Goal: Task Accomplishment & Management: Manage account settings

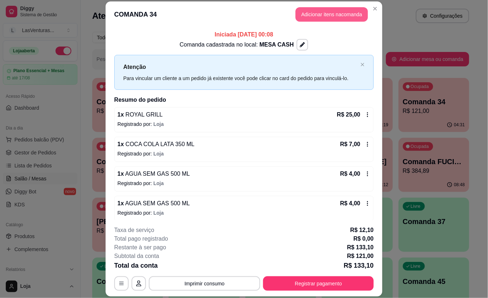
click at [312, 17] on button "Adicionar itens na comanda" at bounding box center [331, 14] width 72 height 14
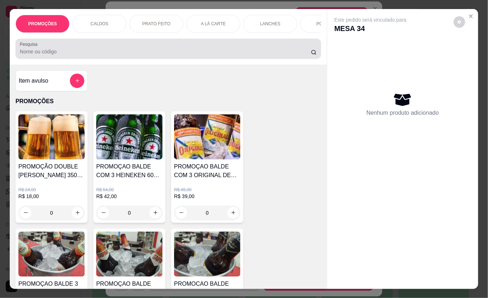
click at [182, 52] on input "Pesquisa" at bounding box center [165, 51] width 291 height 7
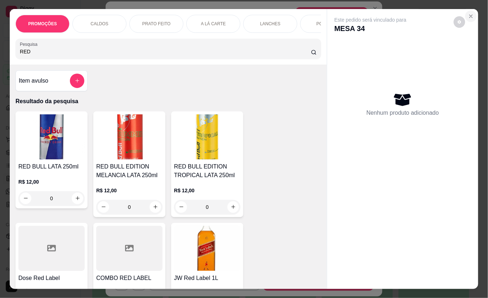
type input "RED"
click at [468, 14] on icon "Close" at bounding box center [471, 16] width 6 height 6
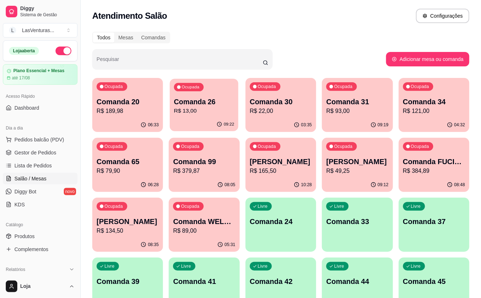
click at [201, 118] on div "09:22" at bounding box center [204, 124] width 69 height 14
click at [144, 173] on p "R$ 79,90" at bounding box center [128, 170] width 62 height 9
click at [434, 94] on div "Ocupada Comanda 34 R$ 121,00" at bounding box center [434, 98] width 68 height 39
click at [291, 114] on p "R$ 22,00" at bounding box center [281, 111] width 62 height 9
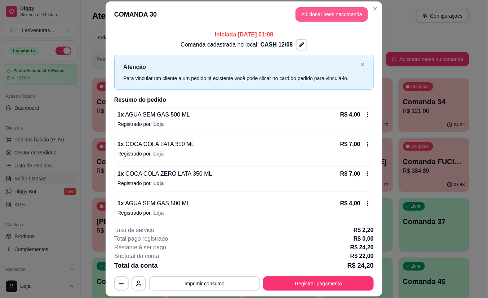
click at [324, 15] on button "Adicionar itens na comanda" at bounding box center [331, 14] width 72 height 14
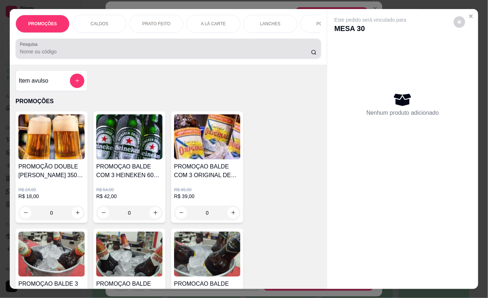
click at [188, 55] on input "Pesquisa" at bounding box center [165, 51] width 291 height 7
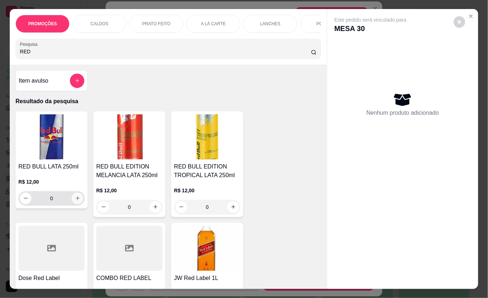
type input "RED"
click at [76, 201] on icon "increase-product-quantity" at bounding box center [77, 197] width 5 height 5
type input "1"
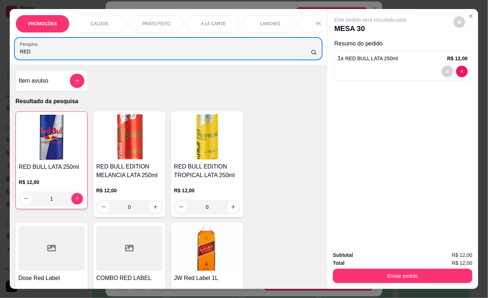
drag, startPoint x: 48, startPoint y: 61, endPoint x: 0, endPoint y: 48, distance: 49.3
click at [0, 48] on div "PROMOÇÕES CALDOS PRATO FEITO A LÁ CARTE LANCHES PORÇÕES DRINKS DRINK SEM ÁLCOOL…" at bounding box center [244, 149] width 488 height 298
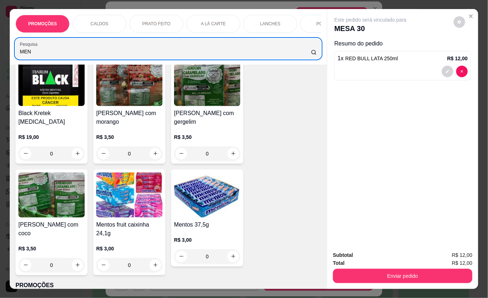
scroll to position [96, 0]
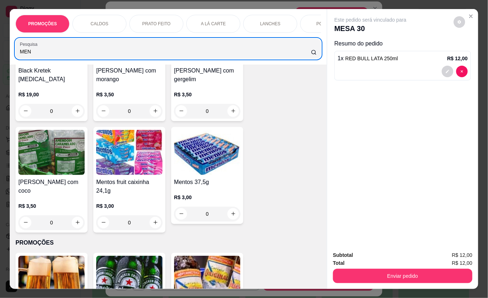
type input "MEN"
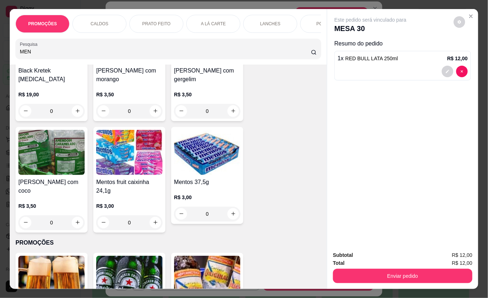
click at [230, 221] on div "0" at bounding box center [207, 213] width 66 height 14
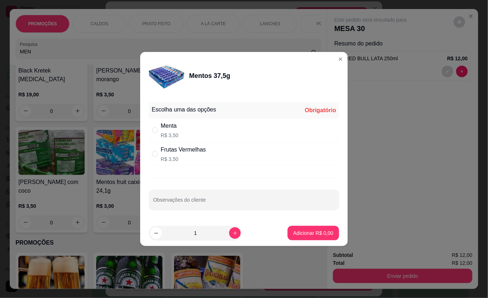
click at [191, 132] on div "Menta R$ 3,50" at bounding box center [244, 130] width 190 height 24
radio input "true"
click at [313, 232] on p "Adicionar R$ 3,50" at bounding box center [313, 232] width 40 height 7
type input "1"
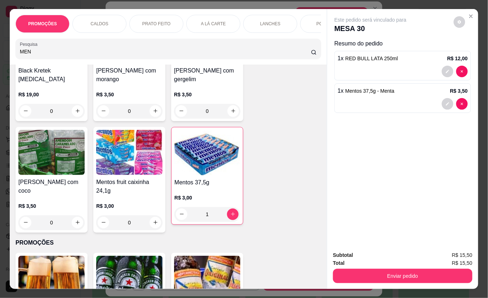
drag, startPoint x: 39, startPoint y: 56, endPoint x: -2, endPoint y: 53, distance: 41.5
click at [0, 53] on html "Diggy Sistema de Gestão L LasVenturas ... Loja aberta Plano Essencial + Mesas a…" at bounding box center [244, 149] width 488 height 298
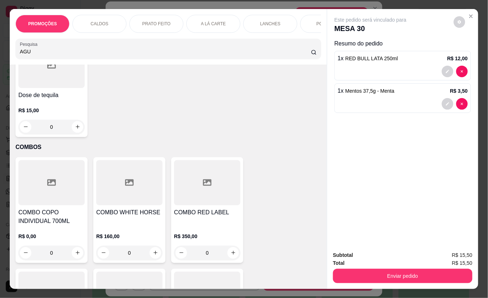
scroll to position [6867, 0]
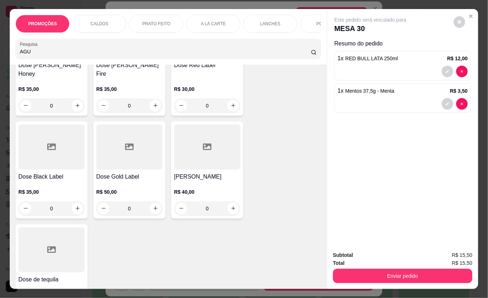
type input "AGU"
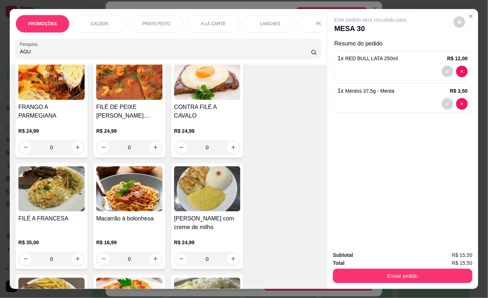
scroll to position [0, 0]
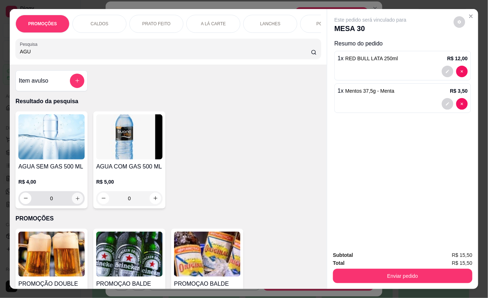
click at [77, 202] on button "increase-product-quantity" at bounding box center [77, 197] width 11 height 11
type input "1"
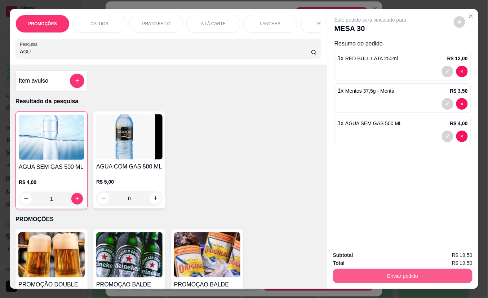
click at [370, 269] on button "Enviar pedido" at bounding box center [402, 275] width 139 height 14
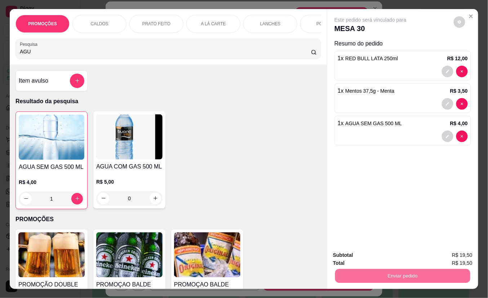
click at [358, 255] on button "Não registrar e enviar pedido" at bounding box center [378, 254] width 73 height 13
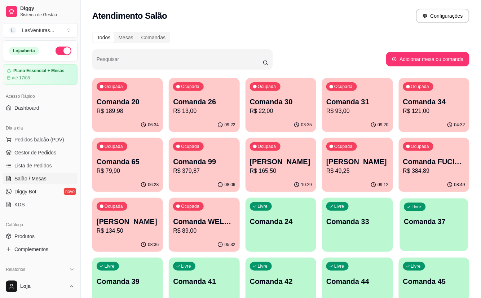
click at [409, 247] on div "button" at bounding box center [434, 246] width 68 height 8
click at [295, 114] on p "R$ 41,50" at bounding box center [281, 111] width 62 height 9
click at [297, 103] on p "Comanda 30" at bounding box center [280, 102] width 60 height 10
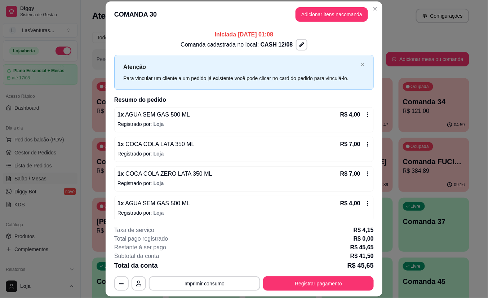
click at [301, 15] on button "Adicionar itens na comanda" at bounding box center [331, 14] width 72 height 14
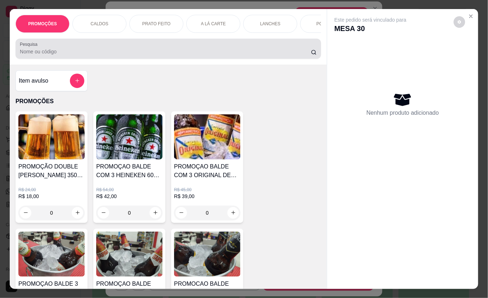
click at [137, 49] on div at bounding box center [168, 48] width 297 height 14
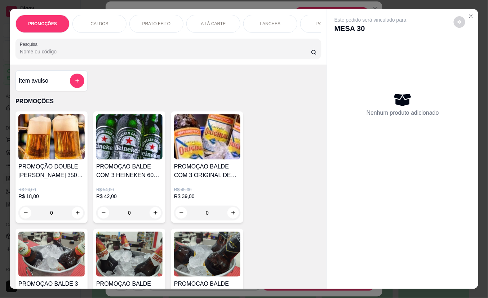
type input "C"
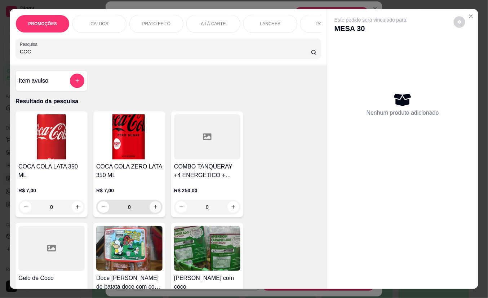
type input "COC"
click at [154, 209] on icon "increase-product-quantity" at bounding box center [155, 206] width 5 height 5
type input "1"
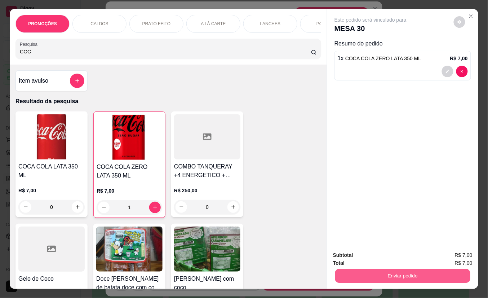
click at [367, 277] on button "Enviar pedido" at bounding box center [402, 276] width 135 height 14
click at [370, 260] on button "Não registrar e enviar pedido" at bounding box center [378, 255] width 75 height 14
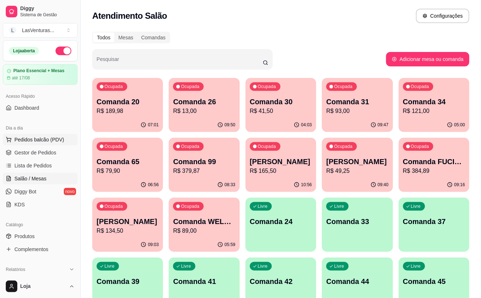
click at [40, 141] on span "Pedidos balcão (PDV)" at bounding box center [39, 139] width 50 height 7
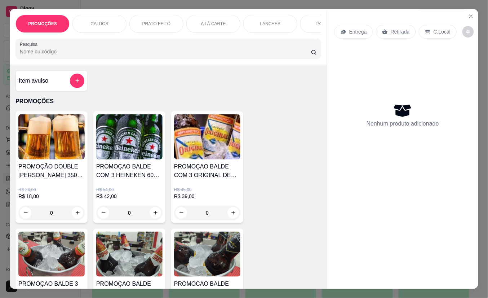
click at [167, 59] on div "Pesquisa" at bounding box center [167, 49] width 305 height 20
click at [165, 55] on input "Pesquisa" at bounding box center [165, 51] width 291 height 7
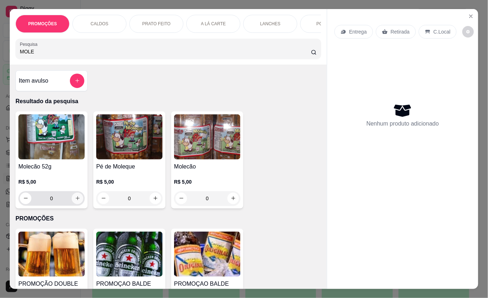
type input "MOLE"
click at [75, 201] on icon "increase-product-quantity" at bounding box center [77, 197] width 5 height 5
type input "1"
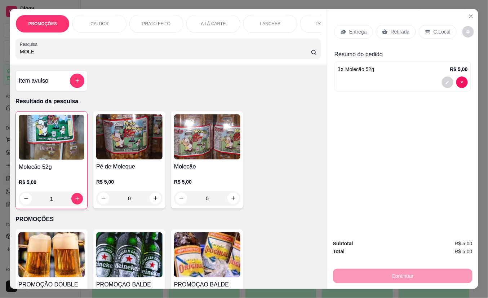
click at [391, 30] on p "Retirada" at bounding box center [400, 31] width 19 height 7
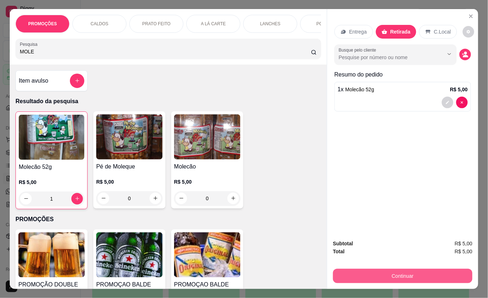
click at [357, 276] on button "Continuar" at bounding box center [402, 275] width 139 height 14
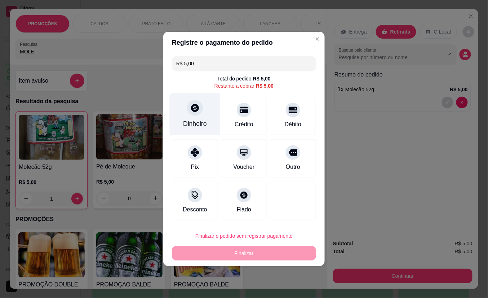
click at [195, 108] on icon at bounding box center [194, 107] width 9 height 9
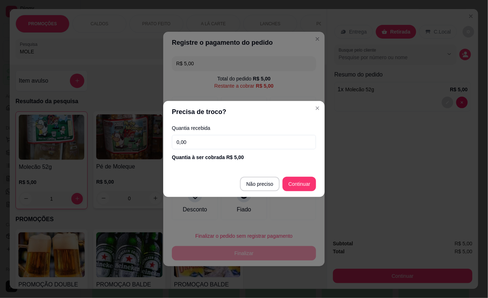
click at [217, 143] on input "0,00" at bounding box center [244, 142] width 144 height 14
type input "5,00"
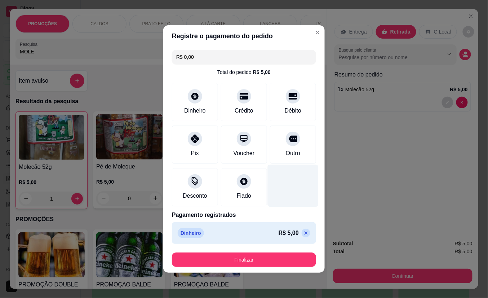
type input "R$ 0,00"
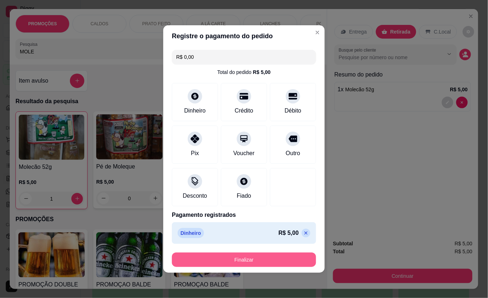
click at [240, 263] on button "Finalizar" at bounding box center [244, 259] width 144 height 14
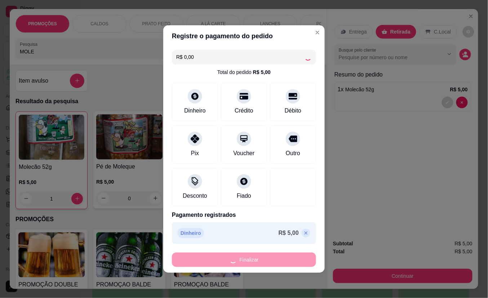
type input "0"
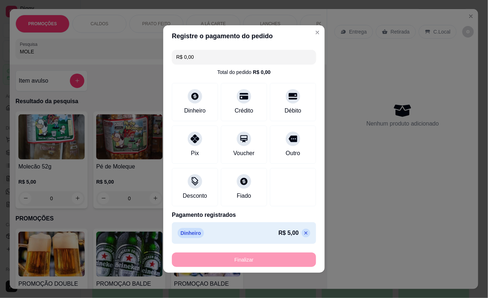
type input "-R$ 5,00"
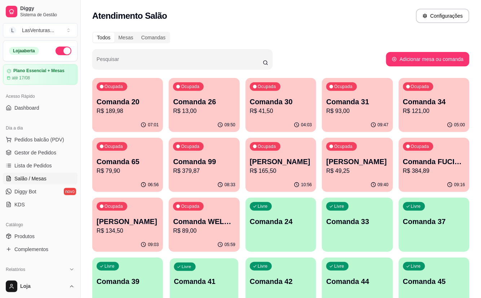
click at [213, 297] on html "Diggy Sistema de Gestão L LasVenturas ... Loja aberta Plano Essencial + Mesas a…" at bounding box center [240, 149] width 481 height 298
click at [365, 104] on p "Comanda 31" at bounding box center [357, 102] width 62 height 10
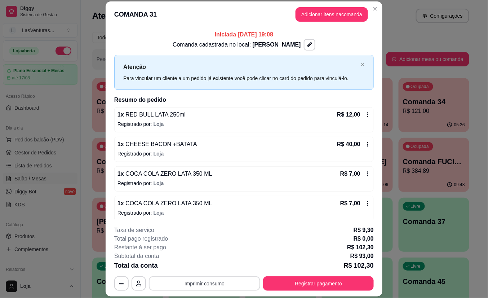
click at [215, 279] on button "Imprimir consumo" at bounding box center [204, 283] width 111 height 14
click at [210, 263] on button "IMPRESSORA" at bounding box center [203, 267] width 52 height 12
click at [234, 297] on html "Diggy Sistema de Gestão L LasVenturas ... Loja aberta Plano Essencial + Mesas a…" at bounding box center [244, 149] width 488 height 298
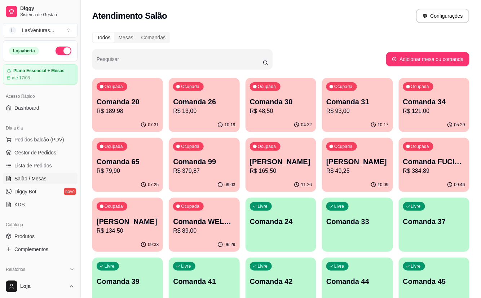
click at [97, 168] on p "R$ 79,90" at bounding box center [128, 170] width 62 height 9
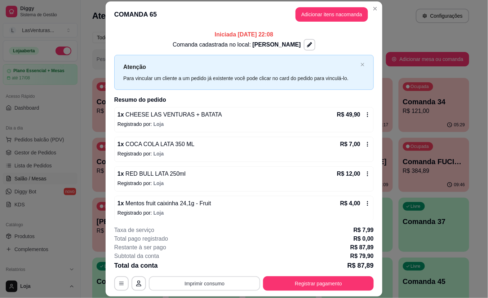
click at [229, 278] on button "Imprimir consumo" at bounding box center [204, 283] width 111 height 14
click at [209, 261] on button "IMPRESSORA" at bounding box center [203, 267] width 52 height 12
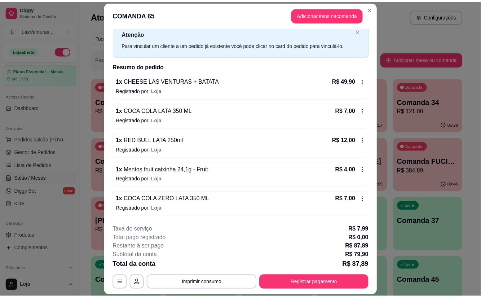
scroll to position [35, 0]
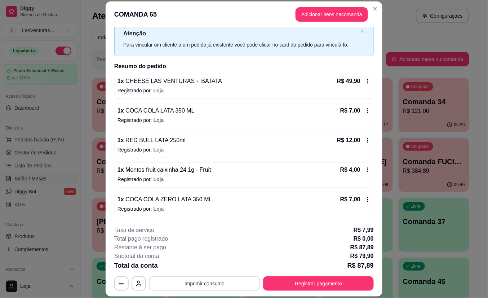
click at [200, 284] on button "Imprimir consumo" at bounding box center [204, 283] width 111 height 14
click at [447, 180] on div "**********" at bounding box center [244, 149] width 488 height 298
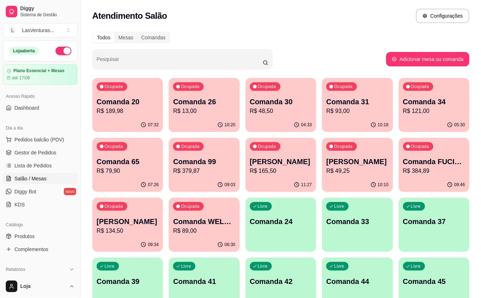
click at [193, 104] on p "Comanda 26" at bounding box center [204, 102] width 62 height 10
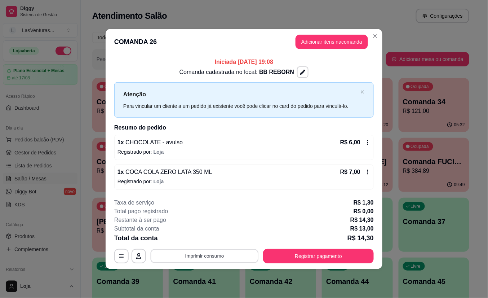
click at [218, 257] on button "Imprimir consumo" at bounding box center [205, 256] width 108 height 14
click at [217, 245] on div "Escolha a impressora IMPRESSORA" at bounding box center [206, 234] width 59 height 24
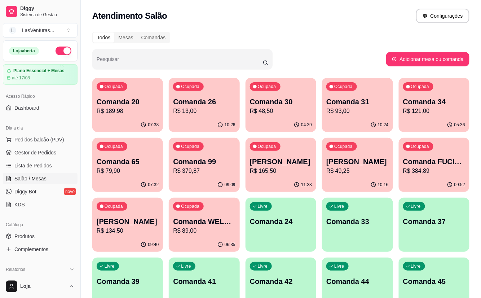
click at [274, 96] on div "Ocupada Comanda 30 R$ 48,50" at bounding box center [280, 98] width 71 height 40
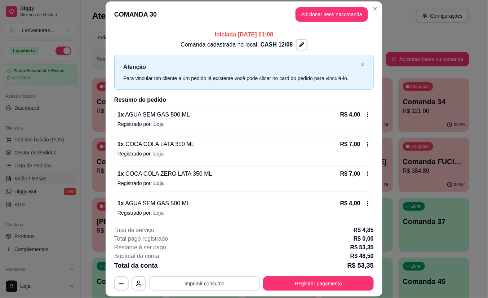
click at [231, 286] on button "Imprimir consumo" at bounding box center [204, 283] width 111 height 14
click at [218, 272] on button "IMPRESSORA" at bounding box center [203, 267] width 52 height 12
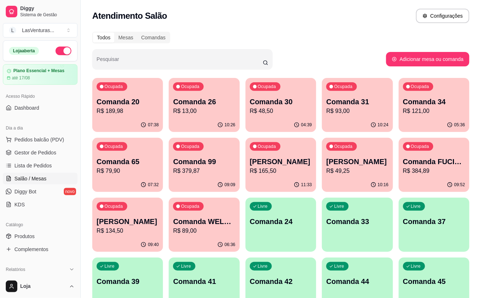
click at [264, 98] on p "Comanda 30" at bounding box center [281, 102] width 62 height 10
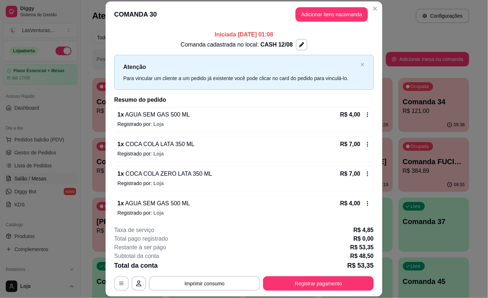
click at [322, 290] on button "Registrar pagamento" at bounding box center [318, 283] width 111 height 14
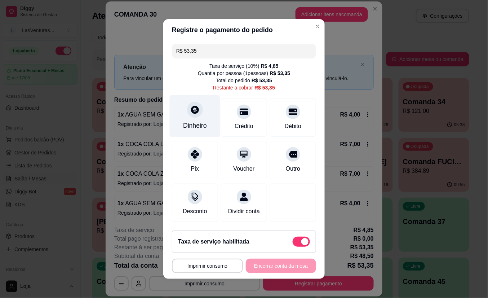
click at [187, 114] on div "Dinheiro" at bounding box center [195, 116] width 51 height 42
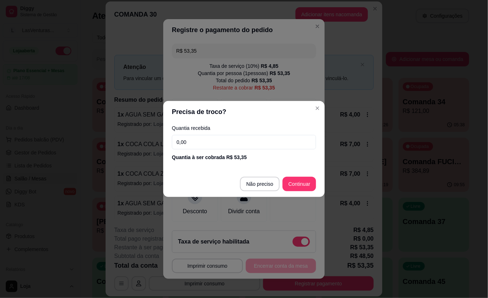
drag, startPoint x: 193, startPoint y: 132, endPoint x: 197, endPoint y: 145, distance: 13.6
click at [195, 140] on div "Quantia recebida 0,00 Quantia à ser cobrada R$ 53,35" at bounding box center [243, 142] width 161 height 41
click at [197, 145] on input "0,00" at bounding box center [244, 142] width 144 height 14
type input "53,35"
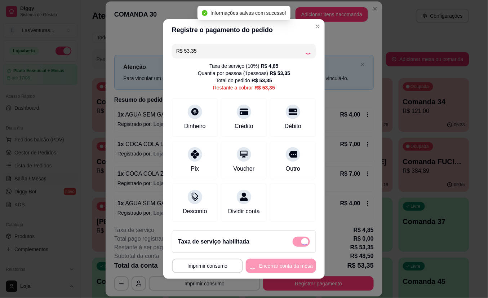
type input "R$ 0,00"
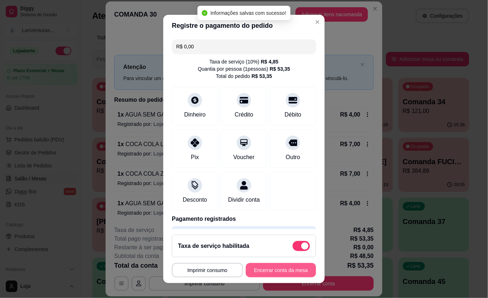
click at [270, 268] on button "Encerrar conta da mesa" at bounding box center [281, 270] width 70 height 14
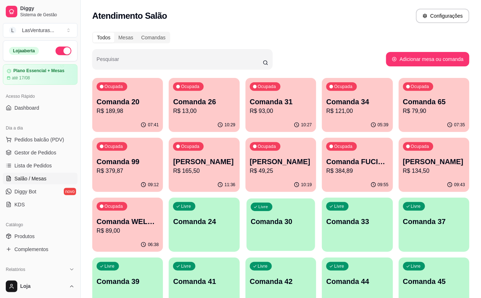
click at [260, 236] on div "Livre Comanda 30" at bounding box center [280, 220] width 68 height 44
click at [129, 116] on div "Ocupada Comanda 20 R$ 189,98" at bounding box center [127, 98] width 71 height 40
click at [213, 111] on p "R$ 13,00" at bounding box center [204, 111] width 62 height 9
click at [293, 117] on div "Ocupada Comanda 31 R$ 93,00" at bounding box center [280, 98] width 68 height 39
click at [379, 114] on p "R$ 121,00" at bounding box center [357, 111] width 62 height 9
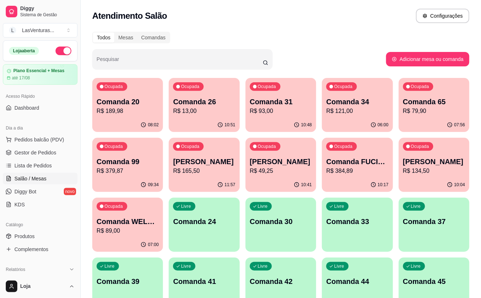
click at [410, 117] on div "Ocupada Comanda 65 R$ 79,90" at bounding box center [433, 98] width 71 height 40
click at [22, 163] on span "Lista de Pedidos" at bounding box center [32, 165] width 37 height 7
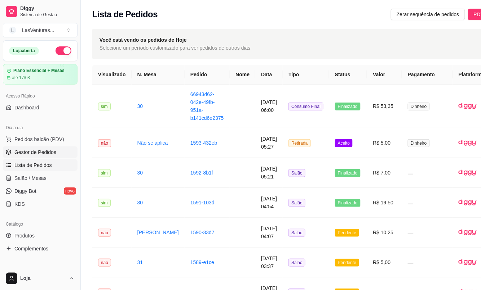
click at [41, 155] on span "Gestor de Pedidos" at bounding box center [35, 152] width 42 height 7
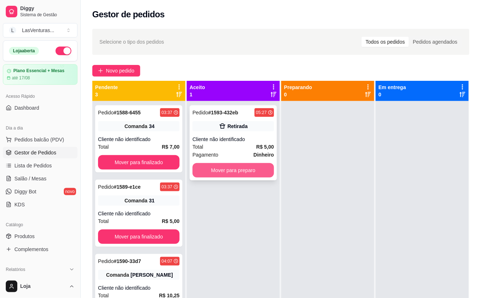
click at [241, 172] on button "Mover para preparo" at bounding box center [232, 170] width 81 height 14
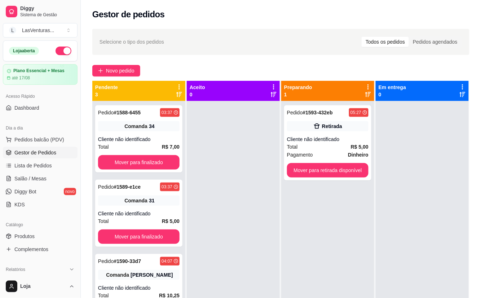
click at [275, 176] on div at bounding box center [233, 250] width 93 height 298
click at [302, 171] on button "Mover para retirada disponível" at bounding box center [327, 170] width 81 height 14
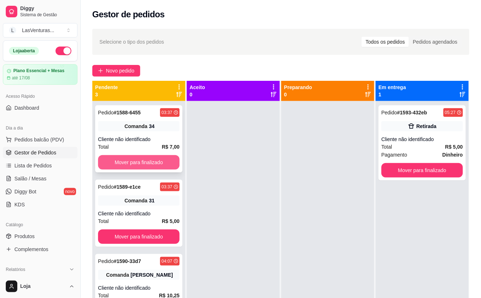
click at [118, 157] on button "Mover para finalizado" at bounding box center [138, 162] width 81 height 14
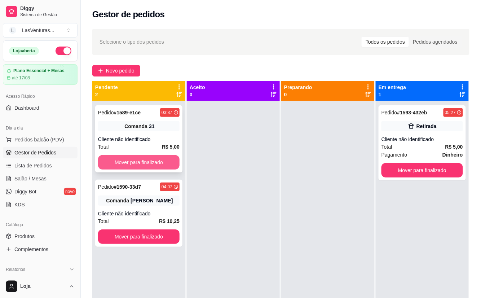
click at [129, 159] on button "Mover para finalizado" at bounding box center [138, 162] width 81 height 14
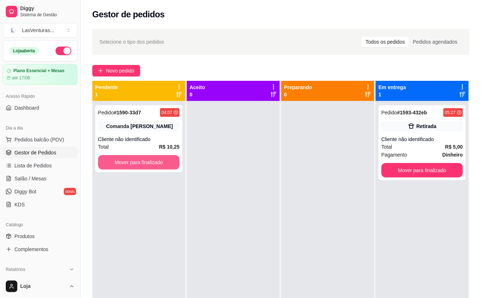
click at [129, 159] on button "Mover para finalizado" at bounding box center [138, 162] width 81 height 14
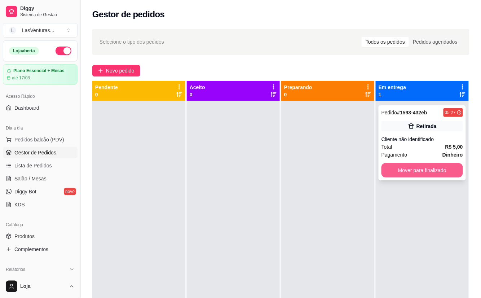
click at [410, 170] on button "Mover para finalizado" at bounding box center [421, 170] width 81 height 14
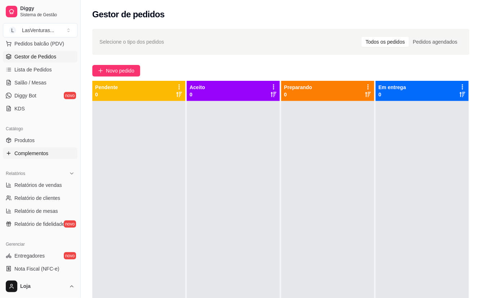
scroll to position [192, 0]
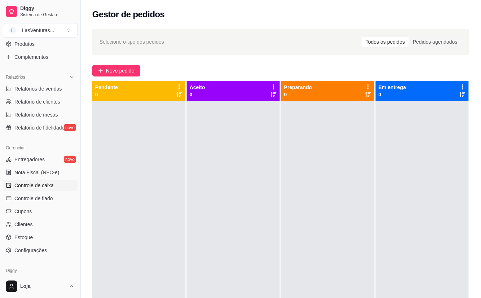
click at [50, 186] on span "Controle de caixa" at bounding box center [33, 185] width 39 height 7
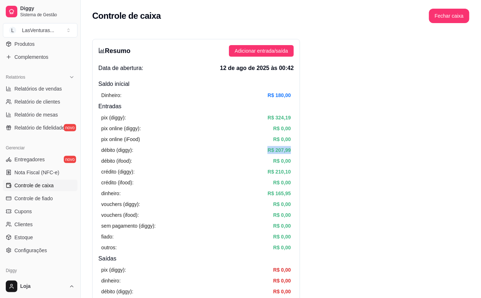
drag, startPoint x: 290, startPoint y: 151, endPoint x: 257, endPoint y: 148, distance: 32.9
click at [257, 148] on div "débito (diggy): R$ 207,99" at bounding box center [195, 150] width 189 height 8
drag, startPoint x: 257, startPoint y: 148, endPoint x: 266, endPoint y: 187, distance: 39.9
click at [267, 186] on div "pix (diggy): R$ 324,19 pix online (diggy): R$ 0,00 pix online (iFood) R$ 0,00 d…" at bounding box center [195, 182] width 195 height 143
drag, startPoint x: 275, startPoint y: 110, endPoint x: 290, endPoint y: 114, distance: 15.6
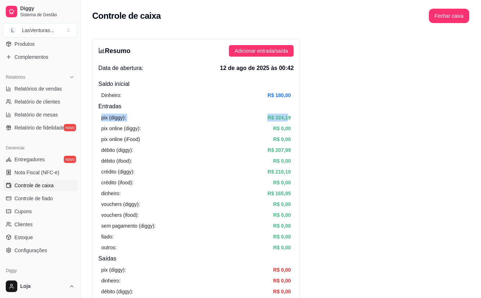
click at [290, 114] on div "Resumo Adicionar entrada/saída Data de abertura: 12 de ago de 2025 às 00:42 Sal…" at bounding box center [196, 229] width 208 height 381
click at [276, 189] on article "R$ 165,95" at bounding box center [278, 193] width 23 height 8
drag, startPoint x: 290, startPoint y: 192, endPoint x: 263, endPoint y: 195, distance: 27.5
click at [263, 195] on div "Resumo Adicionar entrada/saída Data de abertura: 12 de ago de 2025 às 00:42 Sal…" at bounding box center [196, 229] width 208 height 381
click at [264, 196] on div "dinheiro: R$ 165,95" at bounding box center [195, 193] width 189 height 8
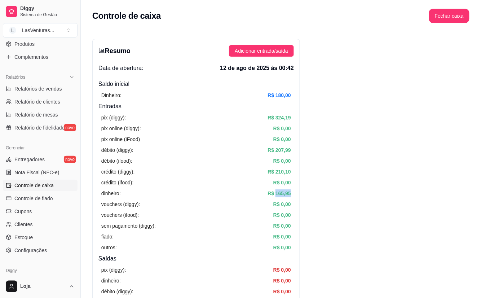
click at [290, 192] on article "R$ 165,95" at bounding box center [278, 193] width 23 height 8
drag, startPoint x: 290, startPoint y: 192, endPoint x: 290, endPoint y: 206, distance: 14.1
click at [290, 206] on article "R$ 0,00" at bounding box center [282, 204] width 18 height 8
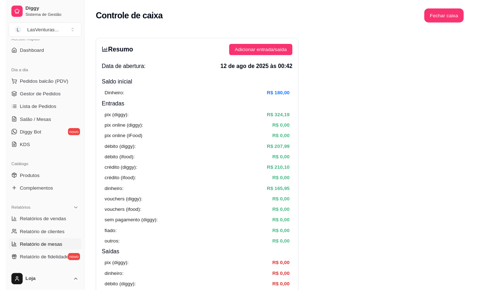
scroll to position [48, 0]
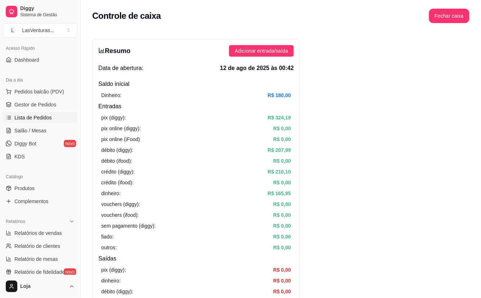
click at [39, 115] on span "Lista de Pedidos" at bounding box center [32, 117] width 37 height 7
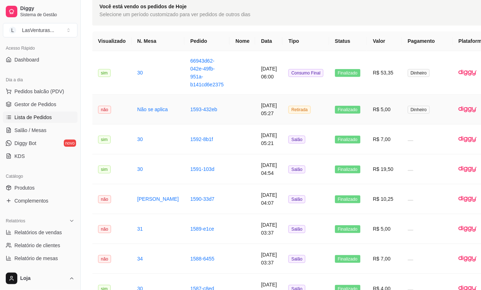
scroll to position [48, 0]
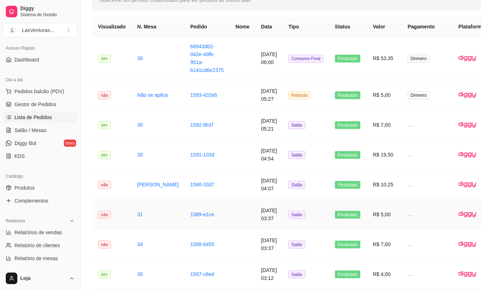
click at [335, 219] on span "Finalizado" at bounding box center [348, 215] width 26 height 8
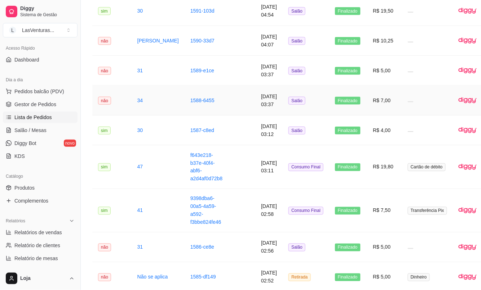
scroll to position [240, 0]
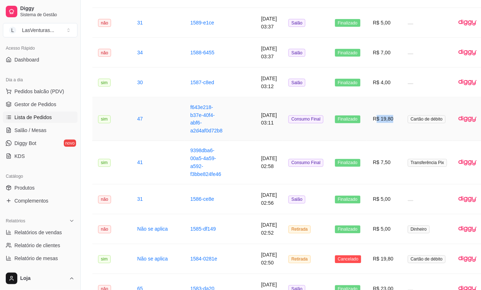
drag, startPoint x: 358, startPoint y: 124, endPoint x: 376, endPoint y: 129, distance: 19.3
click at [376, 129] on td "R$ 19,80" at bounding box center [384, 120] width 35 height 44
click at [367, 135] on td "R$ 19,80" at bounding box center [384, 120] width 35 height 44
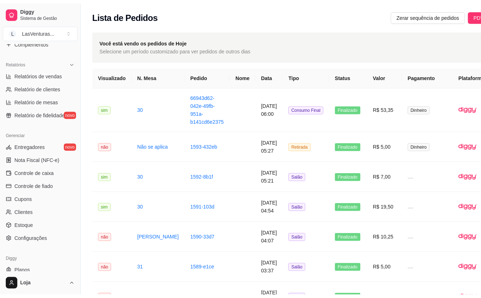
scroll to position [221, 0]
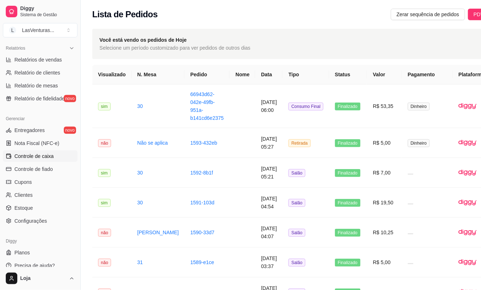
click at [41, 156] on span "Controle de caixa" at bounding box center [33, 156] width 39 height 7
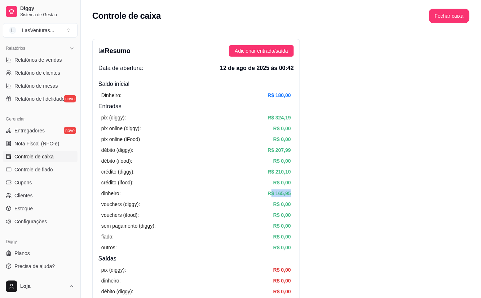
drag, startPoint x: 290, startPoint y: 193, endPoint x: 270, endPoint y: 193, distance: 20.5
click at [270, 193] on div "pix (diggy): R$ 324,19 pix online (diggy): R$ 0,00 pix online (iFood) R$ 0,00 d…" at bounding box center [195, 182] width 195 height 143
drag, startPoint x: 270, startPoint y: 193, endPoint x: 269, endPoint y: 217, distance: 23.8
click at [269, 217] on div "vouchers (ifood): R$ 0,00" at bounding box center [195, 215] width 189 height 8
drag, startPoint x: 290, startPoint y: 194, endPoint x: 270, endPoint y: 192, distance: 20.6
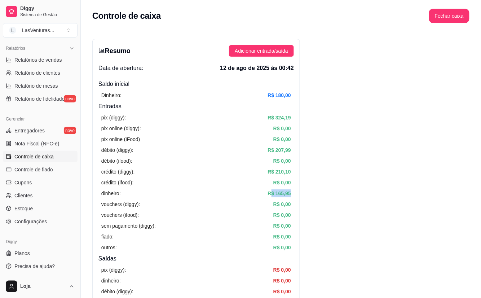
click at [270, 192] on div "pix (diggy): R$ 324,19 pix online (diggy): R$ 0,00 pix online (iFood) R$ 0,00 d…" at bounding box center [195, 182] width 195 height 143
drag, startPoint x: 270, startPoint y: 192, endPoint x: 277, endPoint y: 206, distance: 15.6
click at [277, 206] on article "R$ 0,00" at bounding box center [282, 204] width 18 height 8
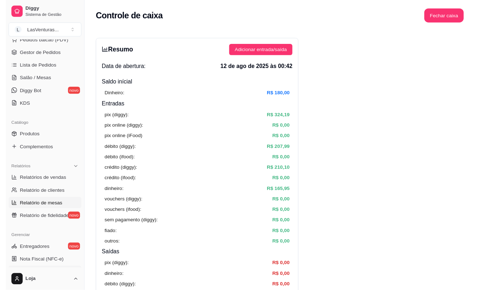
scroll to position [29, 0]
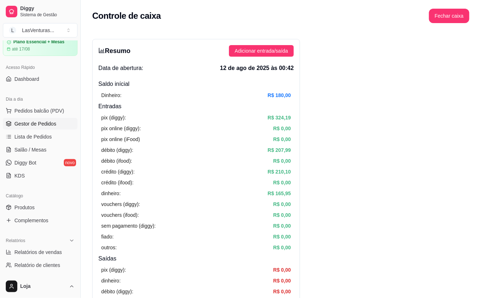
click at [37, 126] on span "Gestor de Pedidos" at bounding box center [35, 123] width 42 height 7
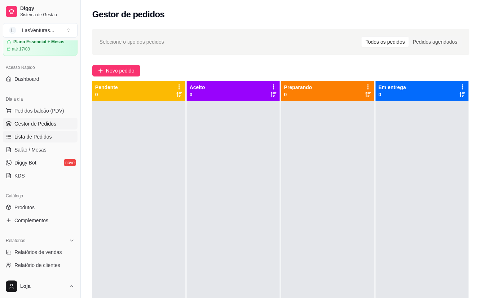
click at [39, 137] on span "Lista de Pedidos" at bounding box center [32, 136] width 37 height 7
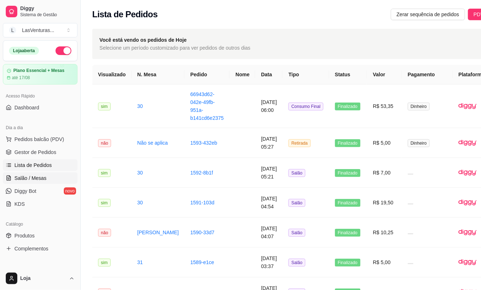
click at [33, 176] on span "Salão / Mesas" at bounding box center [30, 178] width 32 height 7
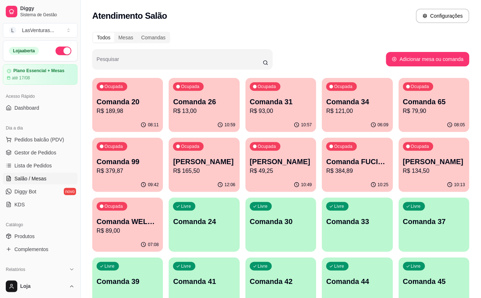
click at [213, 110] on p "R$ 13,00" at bounding box center [204, 111] width 62 height 9
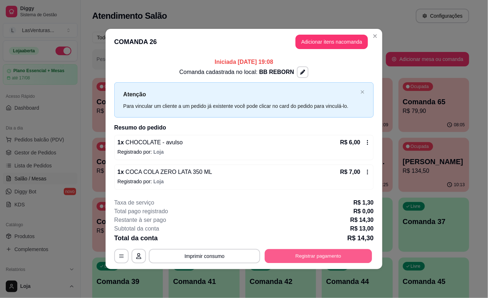
click at [293, 257] on button "Registrar pagamento" at bounding box center [318, 256] width 107 height 14
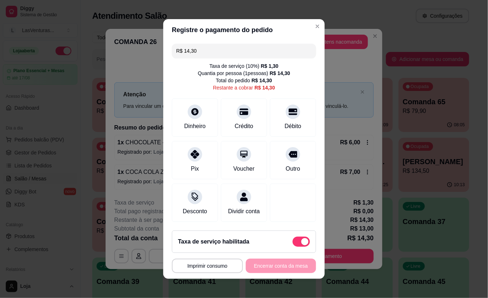
click at [293, 241] on span at bounding box center [301, 241] width 17 height 10
click at [292, 243] on input "checkbox" at bounding box center [294, 245] width 5 height 5
checkbox input "true"
type input "R$ 13,00"
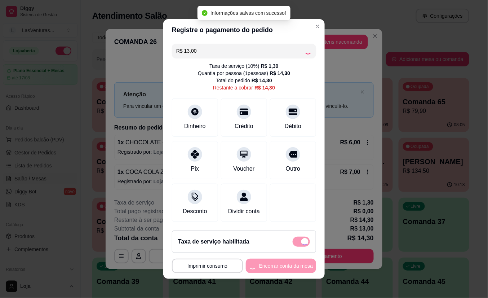
checkbox input "false"
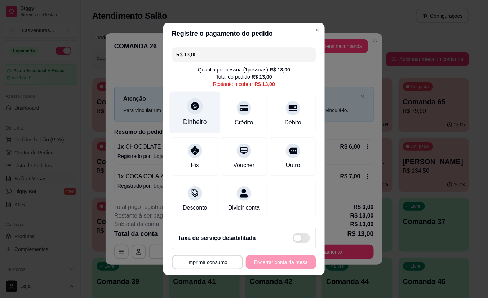
click at [192, 106] on icon at bounding box center [194, 105] width 9 height 9
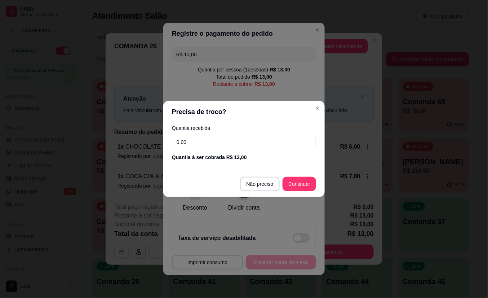
click at [224, 143] on input "0,00" at bounding box center [244, 142] width 144 height 14
type input "13,00"
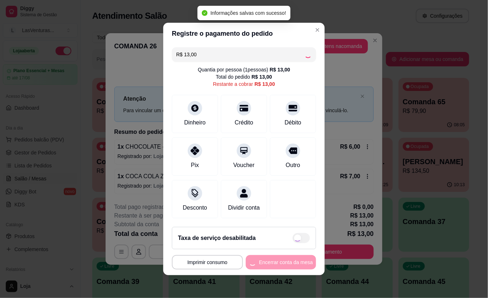
type input "R$ 0,00"
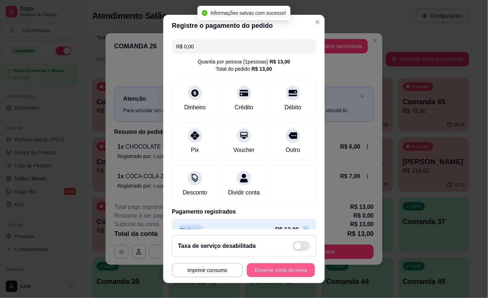
click at [272, 271] on button "Encerrar conta da mesa" at bounding box center [281, 270] width 68 height 14
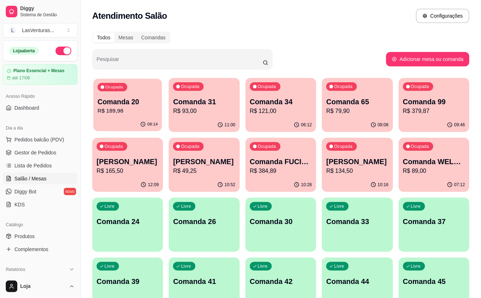
click at [126, 110] on p "R$ 189,98" at bounding box center [128, 111] width 60 height 8
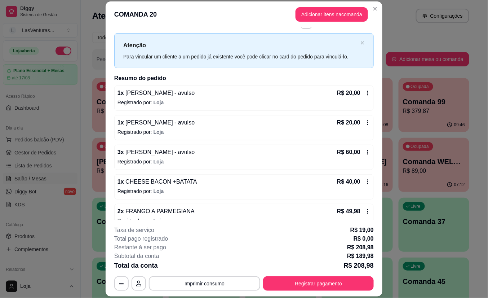
scroll to position [35, 0]
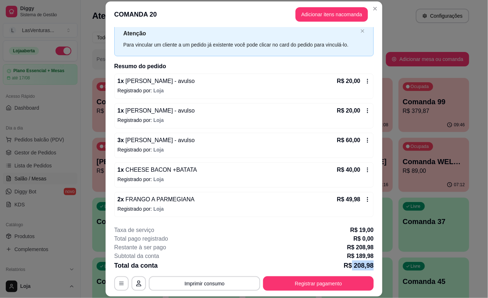
drag, startPoint x: 349, startPoint y: 264, endPoint x: 375, endPoint y: 263, distance: 26.7
click at [375, 263] on footer "**********" at bounding box center [244, 258] width 277 height 76
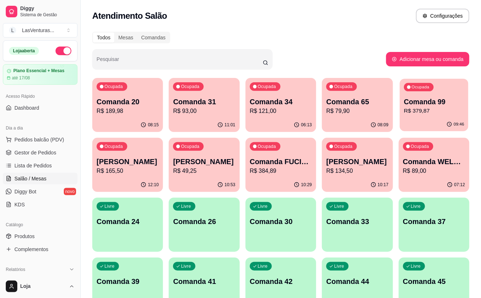
click at [450, 112] on p "R$ 379,87" at bounding box center [433, 111] width 60 height 8
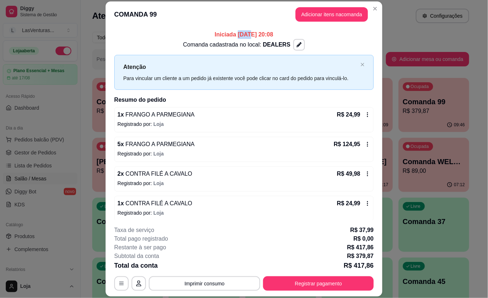
drag, startPoint x: 222, startPoint y: 34, endPoint x: 233, endPoint y: 32, distance: 11.3
click at [233, 32] on p "Iniciada [DATE] 20:08" at bounding box center [243, 34] width 259 height 9
drag, startPoint x: 233, startPoint y: 32, endPoint x: 238, endPoint y: 41, distance: 9.8
click at [238, 41] on p "Comanda cadastrada no local: DEALERS" at bounding box center [236, 44] width 107 height 9
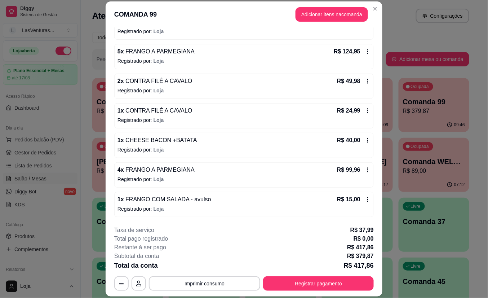
scroll to position [0, 0]
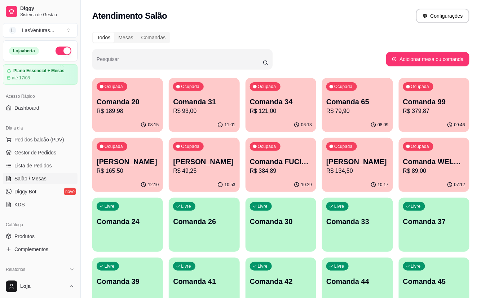
click at [275, 105] on p "Comanda 34" at bounding box center [281, 102] width 62 height 10
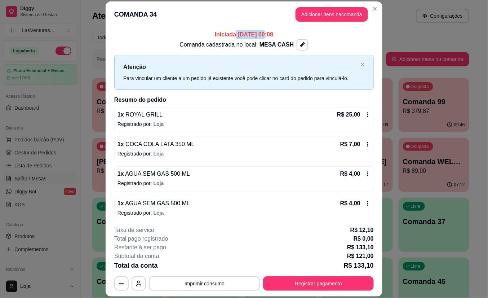
drag, startPoint x: 220, startPoint y: 35, endPoint x: 249, endPoint y: 34, distance: 29.6
click at [249, 34] on p "Iniciada [DATE] 00:08" at bounding box center [243, 34] width 259 height 9
drag, startPoint x: 249, startPoint y: 34, endPoint x: 254, endPoint y: 43, distance: 10.8
click at [259, 43] on span "MESA CASH" at bounding box center [276, 44] width 34 height 6
drag, startPoint x: 264, startPoint y: 42, endPoint x: 273, endPoint y: 41, distance: 8.4
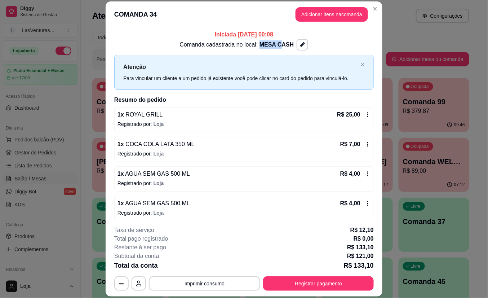
click at [273, 41] on span "MESA CASH" at bounding box center [276, 44] width 34 height 6
click at [273, 42] on span "MESA CASH" at bounding box center [276, 44] width 34 height 6
click at [259, 44] on span "MESA CASH" at bounding box center [276, 44] width 34 height 6
drag, startPoint x: 199, startPoint y: 34, endPoint x: 276, endPoint y: 39, distance: 76.9
click at [276, 39] on div "Iniciada [DATE] 00:08 Comanda cadastrada no local: MESA CASH Atenção Para vincu…" at bounding box center [243, 273] width 259 height 486
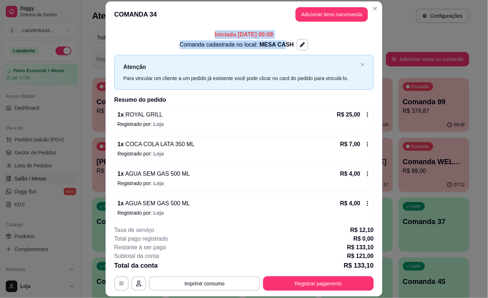
drag, startPoint x: 276, startPoint y: 39, endPoint x: 280, endPoint y: 35, distance: 6.4
click at [280, 35] on p "Iniciada [DATE] 00:08" at bounding box center [243, 34] width 259 height 9
click at [228, 38] on p "Iniciada [DATE] 00:08" at bounding box center [243, 34] width 259 height 9
drag, startPoint x: 228, startPoint y: 32, endPoint x: 277, endPoint y: 35, distance: 48.4
click at [277, 35] on p "Iniciada [DATE] 00:08" at bounding box center [243, 34] width 259 height 9
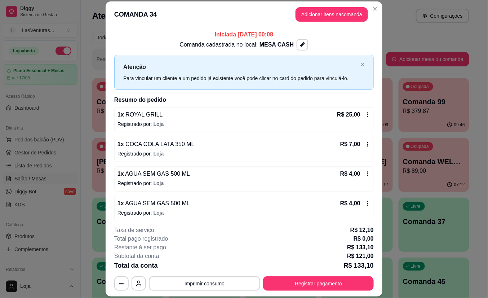
drag, startPoint x: 277, startPoint y: 35, endPoint x: 280, endPoint y: 38, distance: 4.8
click at [272, 34] on p "Iniciada [DATE] 00:08" at bounding box center [243, 34] width 259 height 9
drag, startPoint x: 222, startPoint y: 34, endPoint x: 287, endPoint y: 28, distance: 65.5
click at [287, 28] on div "Iniciada [DATE] 00:08 Comanda cadastrada no local: MESA CASH Atenção Para vincu…" at bounding box center [244, 123] width 277 height 192
drag, startPoint x: 287, startPoint y: 28, endPoint x: 280, endPoint y: 32, distance: 8.7
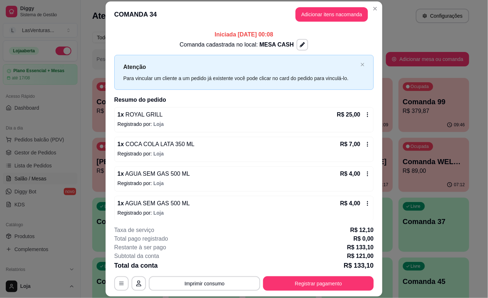
click at [280, 32] on p "Iniciada [DATE] 00:08" at bounding box center [243, 34] width 259 height 9
drag, startPoint x: 272, startPoint y: 35, endPoint x: 260, endPoint y: 36, distance: 12.3
click at [260, 36] on p "Iniciada [DATE] 00:08" at bounding box center [243, 34] width 259 height 9
drag, startPoint x: 260, startPoint y: 36, endPoint x: 260, endPoint y: 26, distance: 9.7
click at [260, 26] on header "COMANDA 34 Adicionar itens na comanda" at bounding box center [244, 14] width 277 height 26
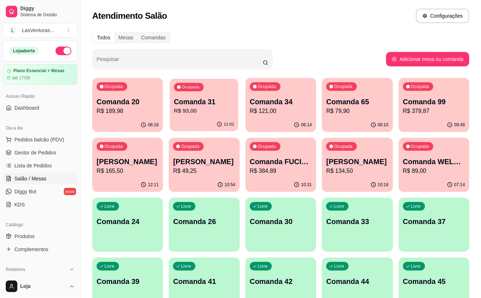
click at [197, 108] on p "R$ 93,00" at bounding box center [204, 111] width 60 height 8
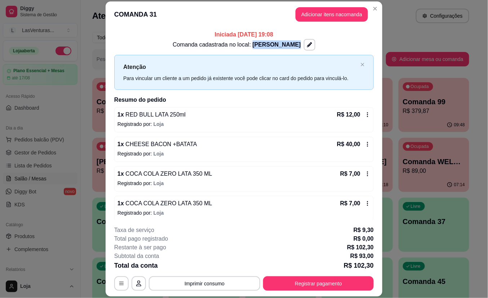
drag, startPoint x: 241, startPoint y: 44, endPoint x: 290, endPoint y: 48, distance: 49.2
click at [290, 48] on span "[PERSON_NAME]" at bounding box center [277, 44] width 48 height 6
click at [288, 49] on p "Comanda cadastrada no local: [PERSON_NAME]" at bounding box center [237, 44] width 128 height 9
click at [277, 48] on p "Comanda cadastrada no local: [PERSON_NAME]" at bounding box center [237, 44] width 128 height 9
click at [277, 48] on span "[PERSON_NAME]" at bounding box center [277, 44] width 48 height 6
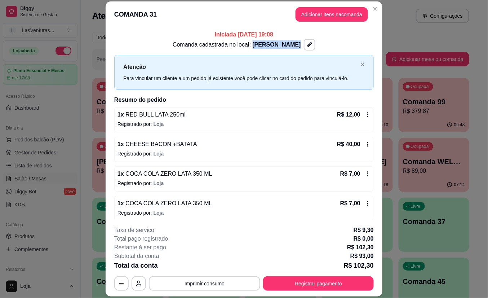
click at [275, 46] on span "[PERSON_NAME]" at bounding box center [277, 44] width 48 height 6
click at [282, 46] on span "[PERSON_NAME]" at bounding box center [277, 44] width 48 height 6
click at [273, 20] on header "COMANDA 31 Adicionar itens na comanda" at bounding box center [244, 14] width 277 height 26
drag, startPoint x: 251, startPoint y: 33, endPoint x: 284, endPoint y: 32, distance: 32.4
click at [284, 32] on p "Iniciada [DATE] 19:08" at bounding box center [243, 34] width 259 height 9
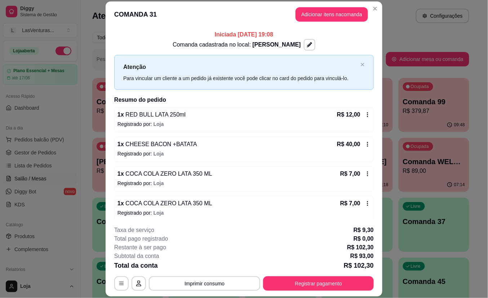
click at [281, 33] on p "Iniciada [DATE] 19:08" at bounding box center [243, 34] width 259 height 9
click at [233, 42] on p "Comanda cadastrada no local: [PERSON_NAME]" at bounding box center [237, 44] width 128 height 9
drag, startPoint x: 223, startPoint y: 35, endPoint x: 250, endPoint y: 34, distance: 26.7
click at [250, 34] on p "Iniciada [DATE] 19:08" at bounding box center [243, 34] width 259 height 9
click at [247, 35] on p "Iniciada [DATE] 19:08" at bounding box center [243, 34] width 259 height 9
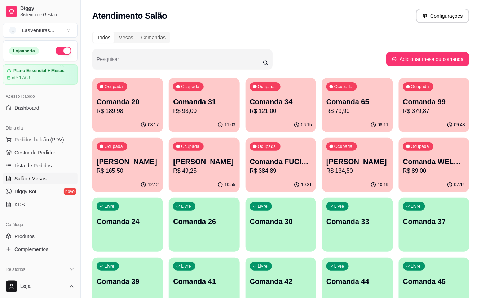
click at [427, 108] on p "R$ 379,87" at bounding box center [434, 111] width 62 height 9
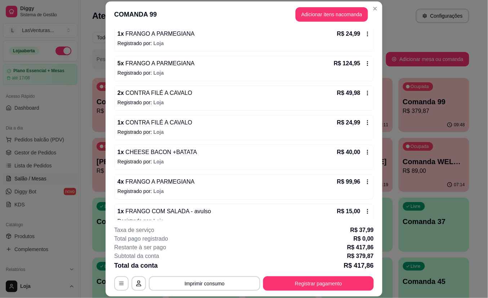
scroll to position [94, 0]
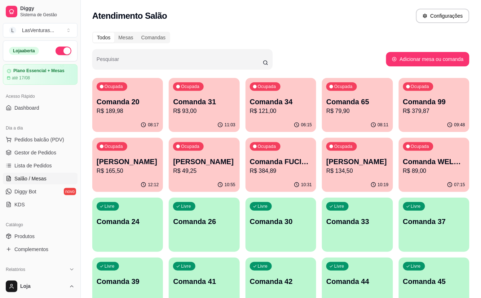
click at [126, 100] on p "Comanda 20" at bounding box center [128, 102] width 62 height 10
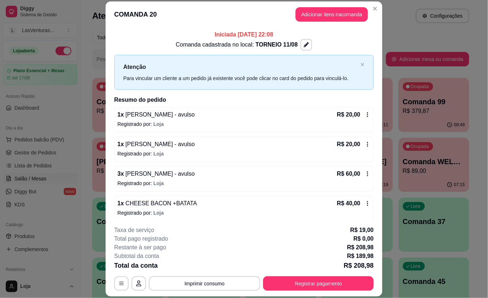
scroll to position [35, 0]
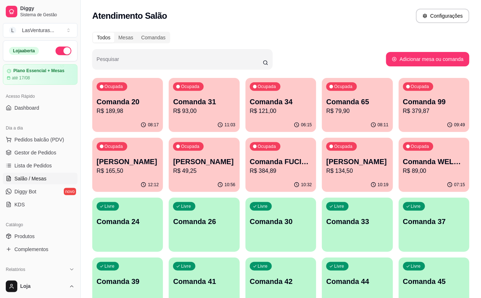
click at [421, 107] on p "R$ 379,87" at bounding box center [434, 111] width 62 height 9
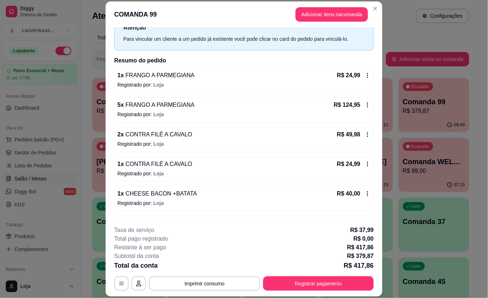
scroll to position [0, 0]
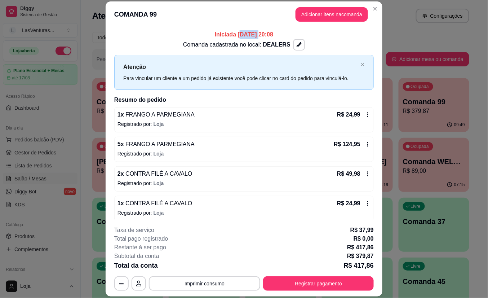
drag, startPoint x: 223, startPoint y: 35, endPoint x: 243, endPoint y: 35, distance: 19.5
click at [243, 35] on p "Iniciada [DATE] 20:08" at bounding box center [243, 34] width 259 height 9
click at [242, 37] on p "Iniciada [DATE] 20:08" at bounding box center [243, 34] width 259 height 9
drag, startPoint x: 222, startPoint y: 34, endPoint x: 251, endPoint y: 34, distance: 28.8
click at [251, 34] on p "Iniciada [DATE] 20:08" at bounding box center [243, 34] width 259 height 9
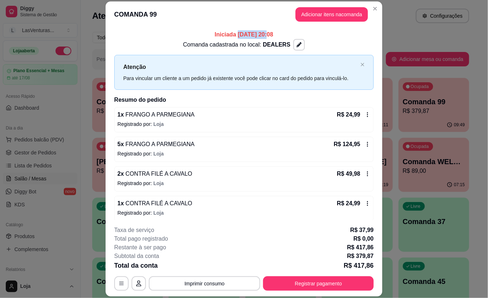
click at [251, 35] on p "Iniciada [DATE] 20:08" at bounding box center [243, 34] width 259 height 9
drag, startPoint x: 351, startPoint y: 264, endPoint x: 371, endPoint y: 267, distance: 20.3
click at [371, 267] on footer "**********" at bounding box center [244, 258] width 277 height 76
drag, startPoint x: 342, startPoint y: 204, endPoint x: 349, endPoint y: 205, distance: 7.7
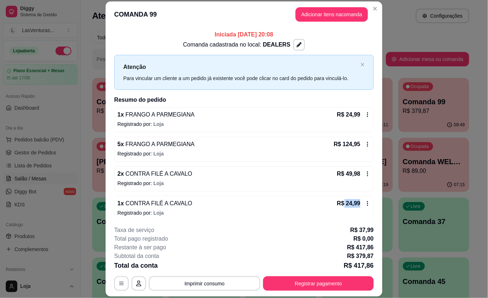
click at [349, 205] on div "R$ 24,99" at bounding box center [354, 203] width 34 height 9
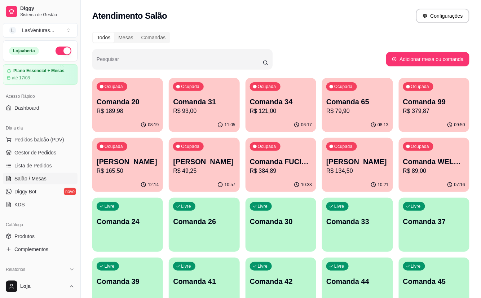
click at [420, 110] on p "R$ 379,87" at bounding box center [434, 111] width 62 height 9
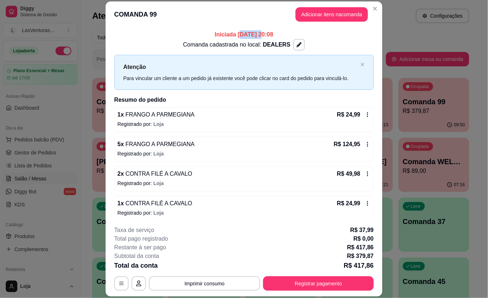
drag, startPoint x: 223, startPoint y: 35, endPoint x: 244, endPoint y: 35, distance: 20.2
click at [244, 35] on p "Iniciada [DATE] 20:08" at bounding box center [243, 34] width 259 height 9
drag, startPoint x: 352, startPoint y: 266, endPoint x: 374, endPoint y: 266, distance: 22.0
click at [374, 266] on footer "**********" at bounding box center [244, 258] width 277 height 76
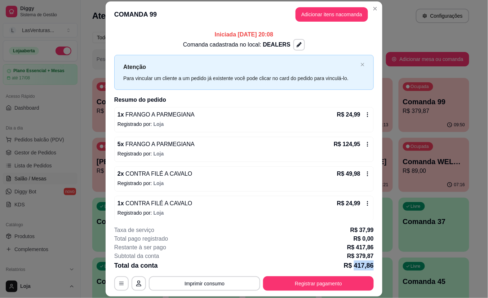
drag, startPoint x: 374, startPoint y: 266, endPoint x: 352, endPoint y: 260, distance: 22.1
click at [352, 260] on p "R$ 417,86" at bounding box center [359, 265] width 30 height 10
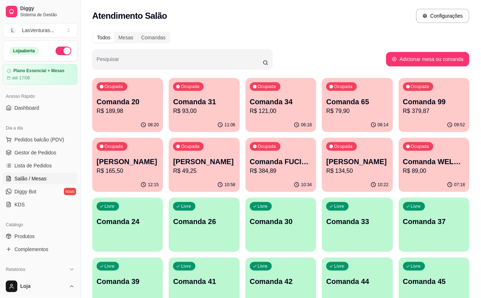
click at [114, 113] on p "R$ 189,98" at bounding box center [128, 111] width 62 height 9
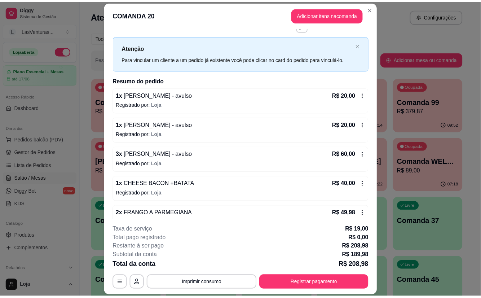
scroll to position [35, 0]
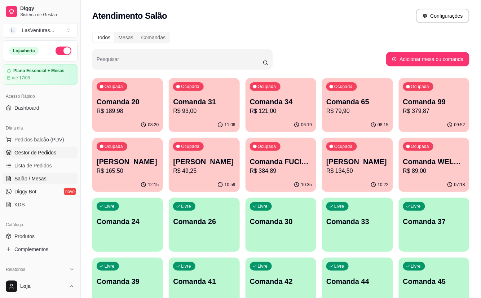
click at [50, 150] on span "Gestor de Pedidos" at bounding box center [35, 152] width 42 height 7
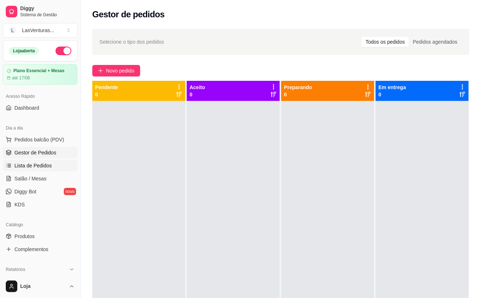
click at [45, 168] on span "Lista de Pedidos" at bounding box center [32, 165] width 37 height 7
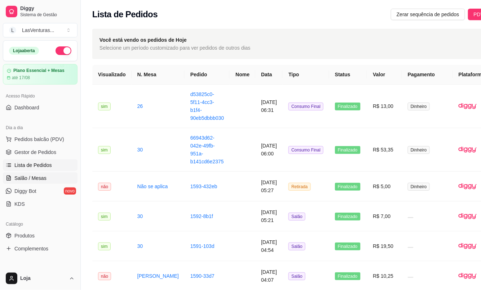
click at [39, 177] on span "Salão / Mesas" at bounding box center [30, 178] width 32 height 7
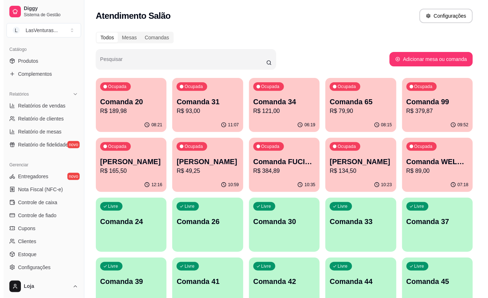
scroll to position [192, 0]
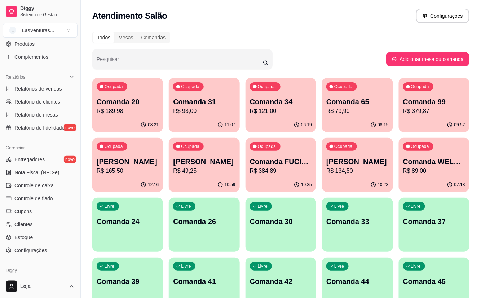
click at [113, 112] on p "R$ 189,98" at bounding box center [128, 111] width 62 height 9
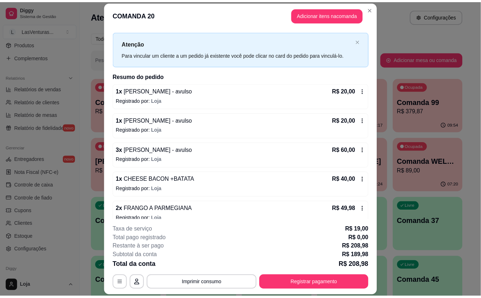
scroll to position [35, 0]
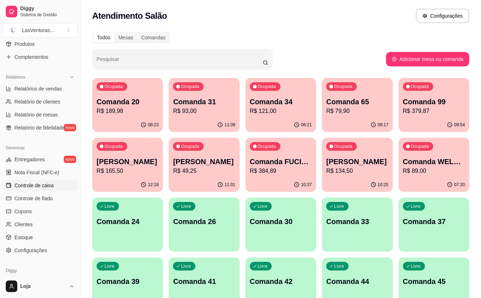
click at [34, 183] on span "Controle de caixa" at bounding box center [33, 185] width 39 height 7
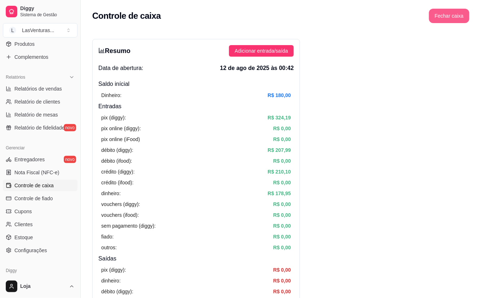
click at [443, 16] on button "Fechar caixa" at bounding box center [449, 16] width 40 height 14
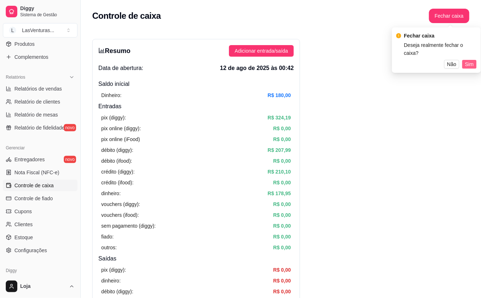
click at [467, 60] on span "Sim" at bounding box center [469, 64] width 9 height 8
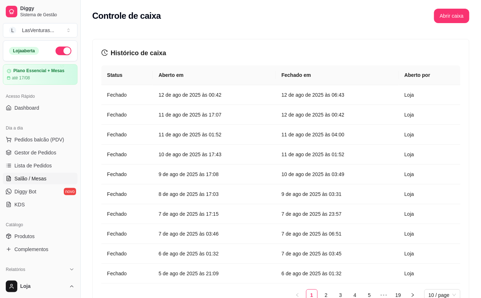
click at [34, 176] on span "Salão / Mesas" at bounding box center [30, 178] width 32 height 7
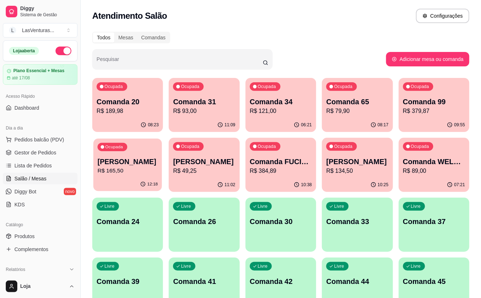
click at [133, 177] on div "Ocupada [PERSON_NAME]$ 165,50" at bounding box center [127, 157] width 68 height 39
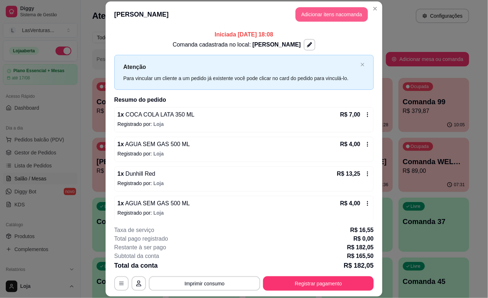
click at [323, 15] on button "Adicionar itens na comanda" at bounding box center [331, 14] width 72 height 14
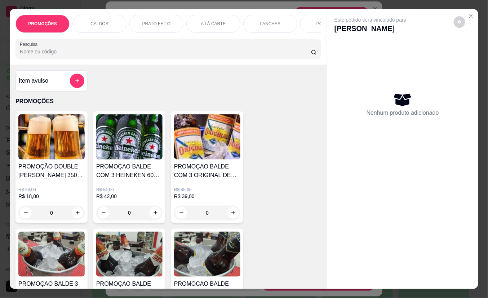
click at [173, 53] on input "Pesquisa" at bounding box center [165, 51] width 291 height 7
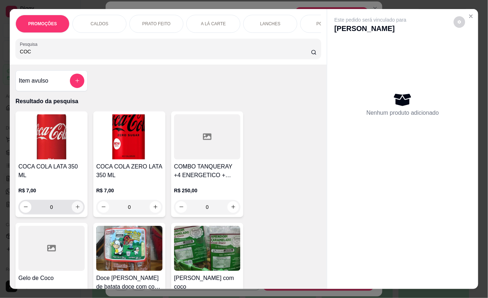
type input "COC"
click at [76, 204] on icon "increase-product-quantity" at bounding box center [77, 206] width 5 height 5
type input "1"
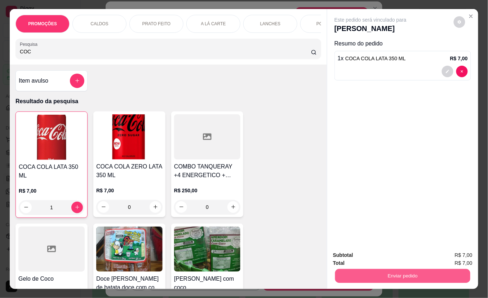
click at [352, 270] on button "Enviar pedido" at bounding box center [402, 276] width 135 height 14
click at [352, 257] on button "Não registrar e enviar pedido" at bounding box center [378, 255] width 75 height 14
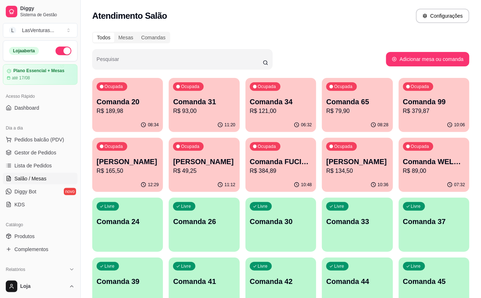
drag, startPoint x: 231, startPoint y: 33, endPoint x: 169, endPoint y: 23, distance: 62.7
click at [169, 23] on div "Atendimento Salão Configurações" at bounding box center [281, 13] width 400 height 27
